Goal: Task Accomplishment & Management: Manage account settings

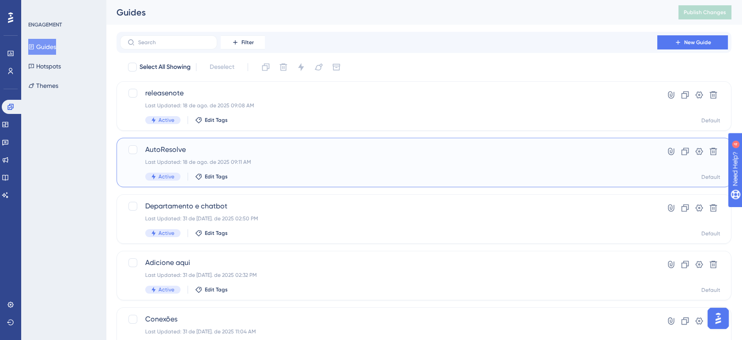
click at [321, 163] on div "Last Updated: 18 de ago. de 2025 09:11 AM" at bounding box center [388, 161] width 487 height 7
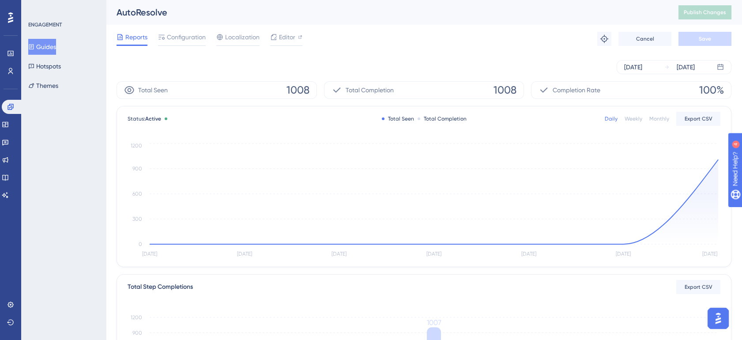
click at [50, 44] on button "Guides" at bounding box center [42, 47] width 28 height 16
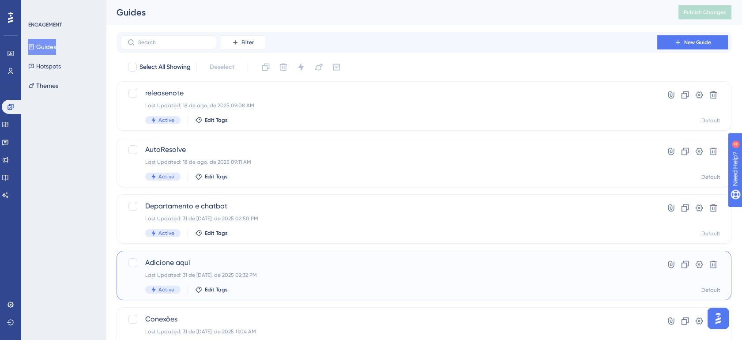
click at [439, 266] on span "Adicione aqui" at bounding box center [388, 262] width 487 height 11
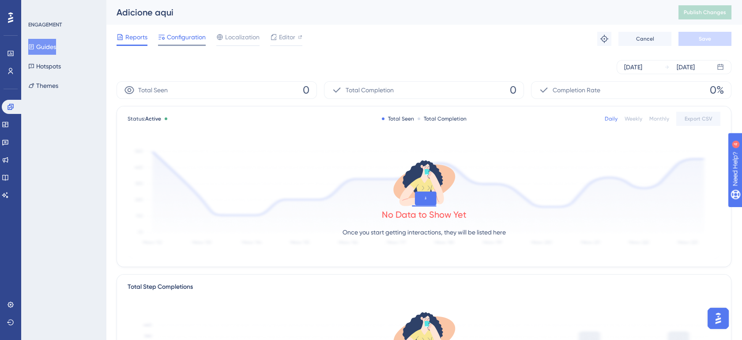
click at [179, 36] on span "Configuration" at bounding box center [186, 37] width 39 height 11
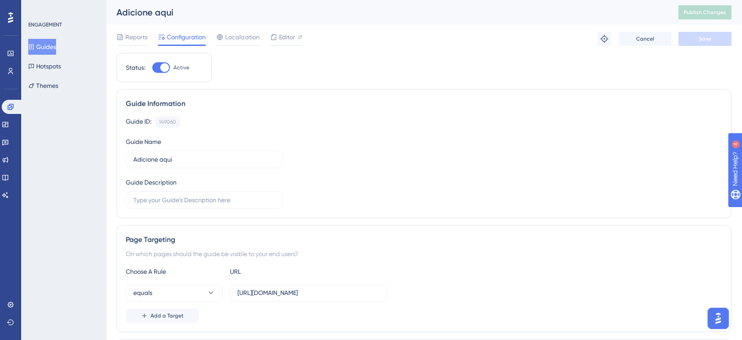
click at [156, 68] on div at bounding box center [161, 67] width 18 height 11
click at [152, 68] on input "Active" at bounding box center [152, 68] width 0 height 0
checkbox input "false"
click at [682, 37] on button "Save" at bounding box center [704, 39] width 53 height 14
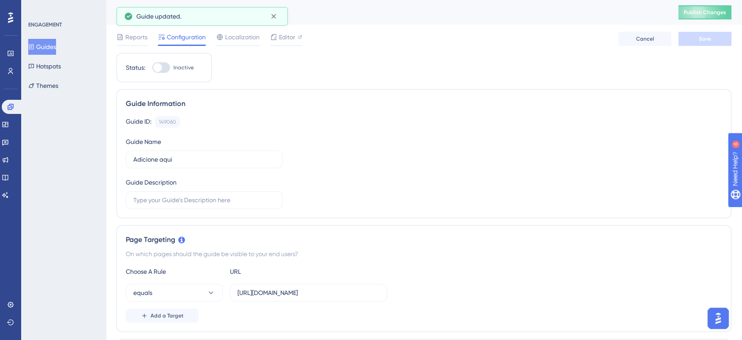
click at [56, 47] on button "Guides" at bounding box center [42, 47] width 28 height 16
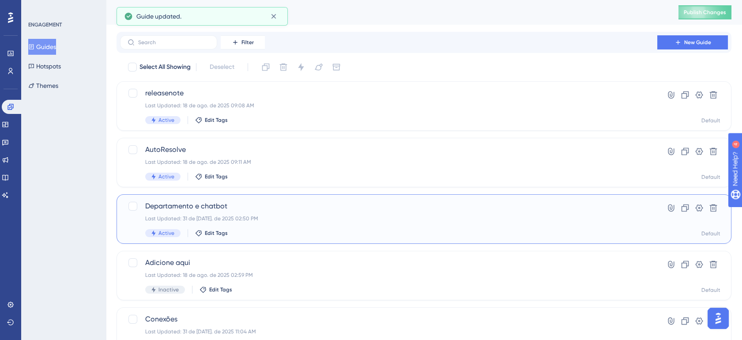
click at [248, 217] on div "Last Updated: 31 de [DATE]. de 2025 02:50 PM" at bounding box center [388, 218] width 487 height 7
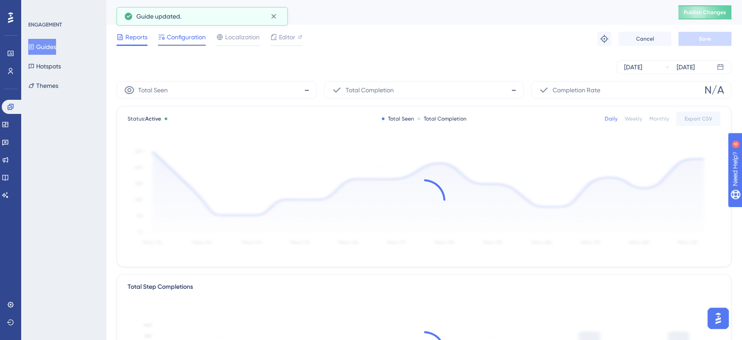
click at [172, 34] on span "Configuration" at bounding box center [186, 37] width 39 height 11
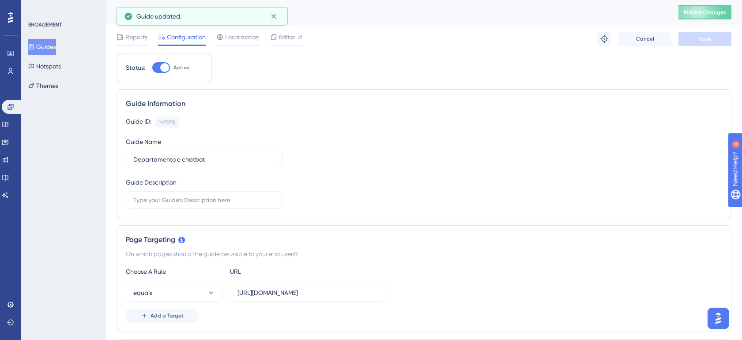
click at [158, 71] on div at bounding box center [161, 67] width 18 height 11
click at [152, 68] on input "Active" at bounding box center [152, 68] width 0 height 0
checkbox input "false"
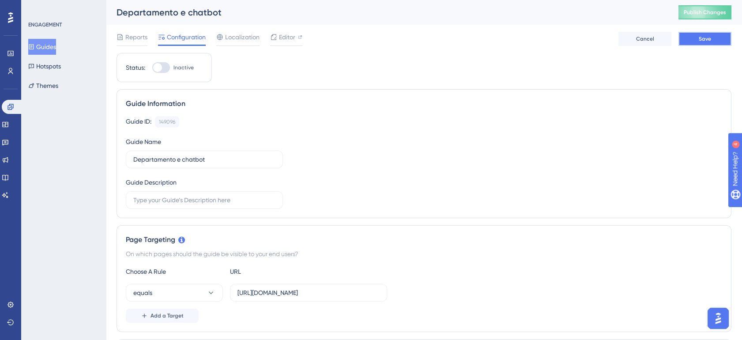
click at [691, 39] on button "Save" at bounding box center [704, 39] width 53 height 14
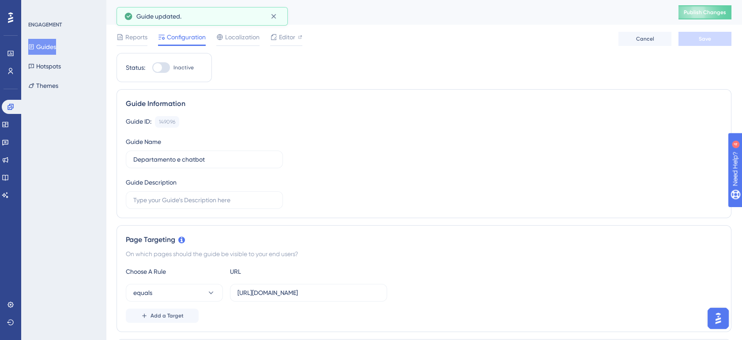
click at [44, 49] on button "Guides" at bounding box center [42, 47] width 28 height 16
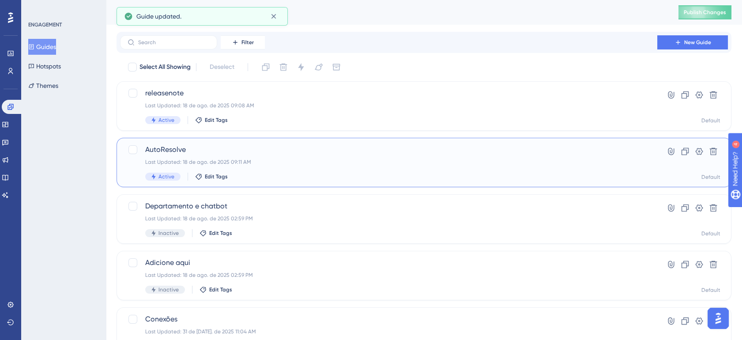
click at [288, 154] on span "AutoResolve" at bounding box center [388, 149] width 487 height 11
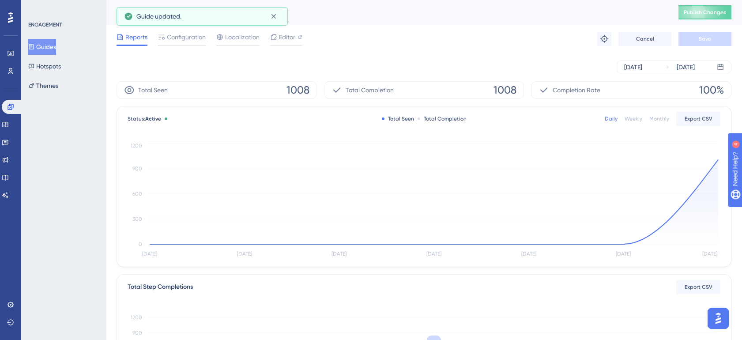
click at [56, 48] on button "Guides" at bounding box center [42, 47] width 28 height 16
